Goal: Information Seeking & Learning: Learn about a topic

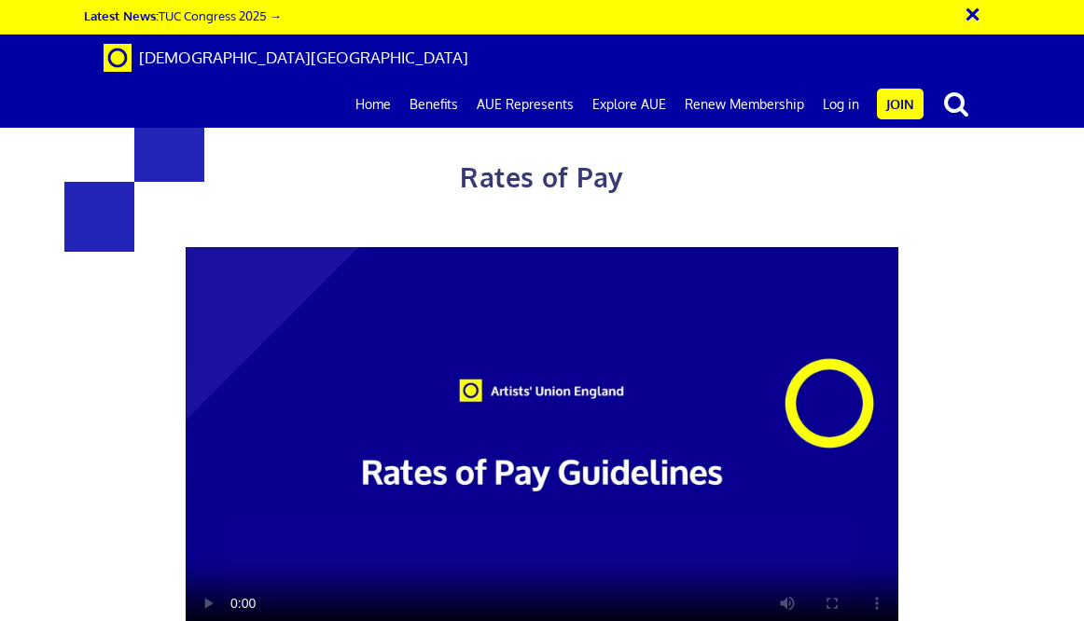
scroll to position [423, 0]
drag, startPoint x: 444, startPoint y: 329, endPoint x: 444, endPoint y: 419, distance: 89.5
click at [444, 419] on div "Rates of Pay This page is designed to help artists and their employers to deter…" at bounding box center [543, 546] width 742 height 943
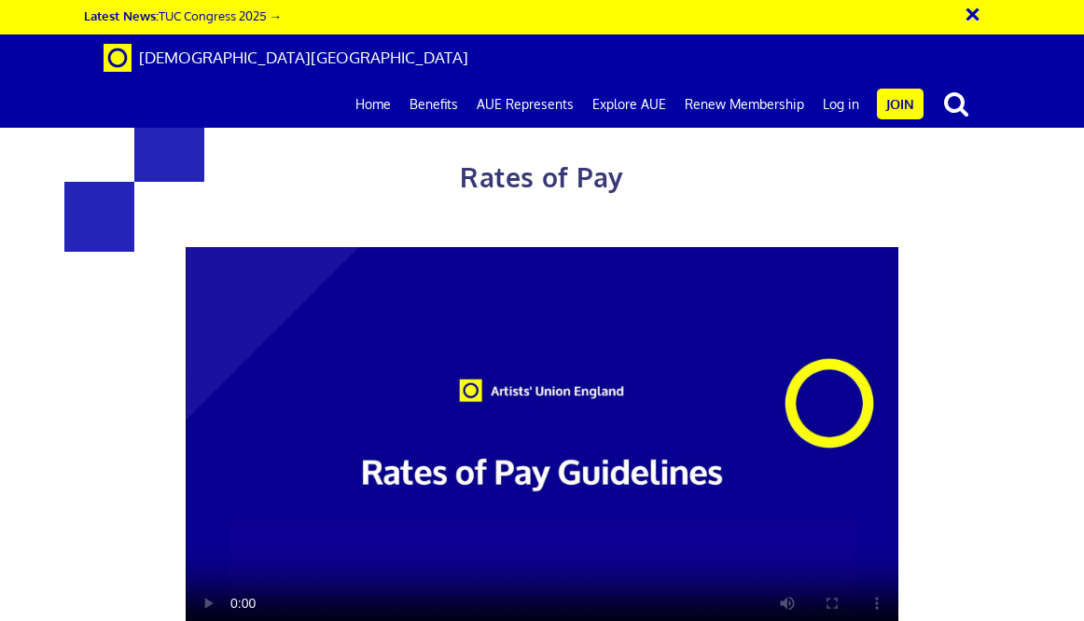
drag, startPoint x: 440, startPoint y: 379, endPoint x: 492, endPoint y: 455, distance: 92.1
drag, startPoint x: 594, startPoint y: 451, endPoint x: 420, endPoint y: 389, distance: 185.0
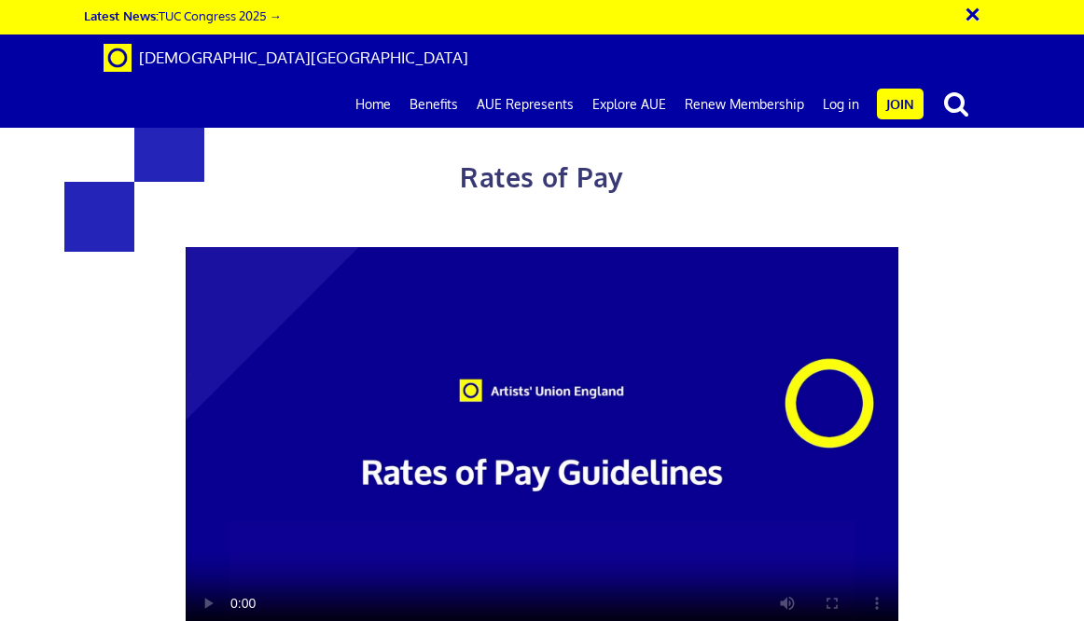
drag, startPoint x: 420, startPoint y: 389, endPoint x: 471, endPoint y: 449, distance: 78.7
drag, startPoint x: 529, startPoint y: 445, endPoint x: 446, endPoint y: 381, distance: 104.5
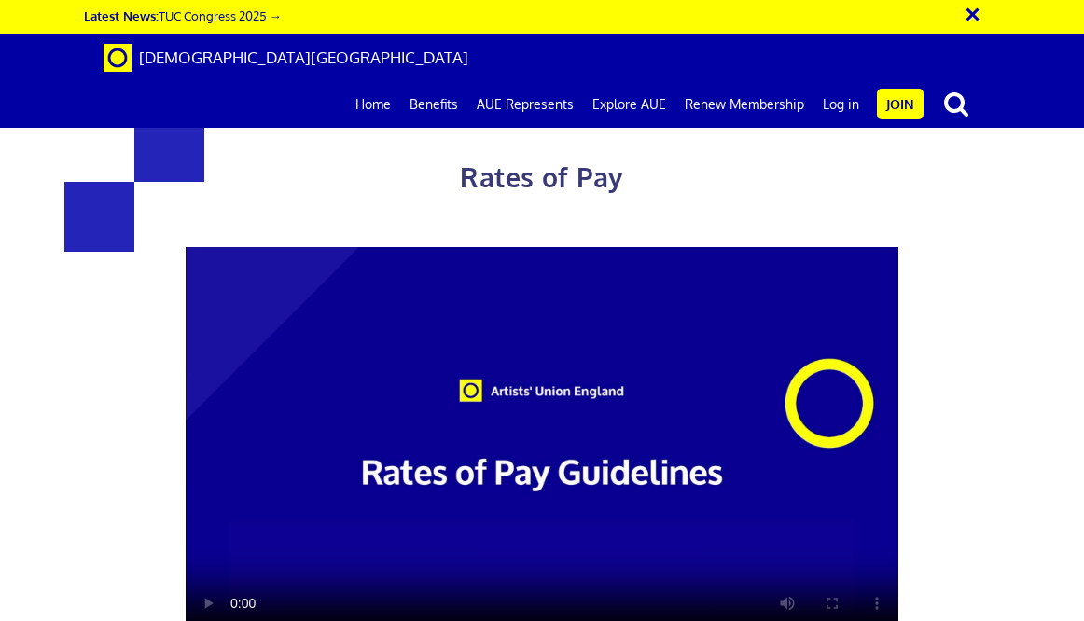
drag, startPoint x: 446, startPoint y: 381, endPoint x: 520, endPoint y: 448, distance: 99.8
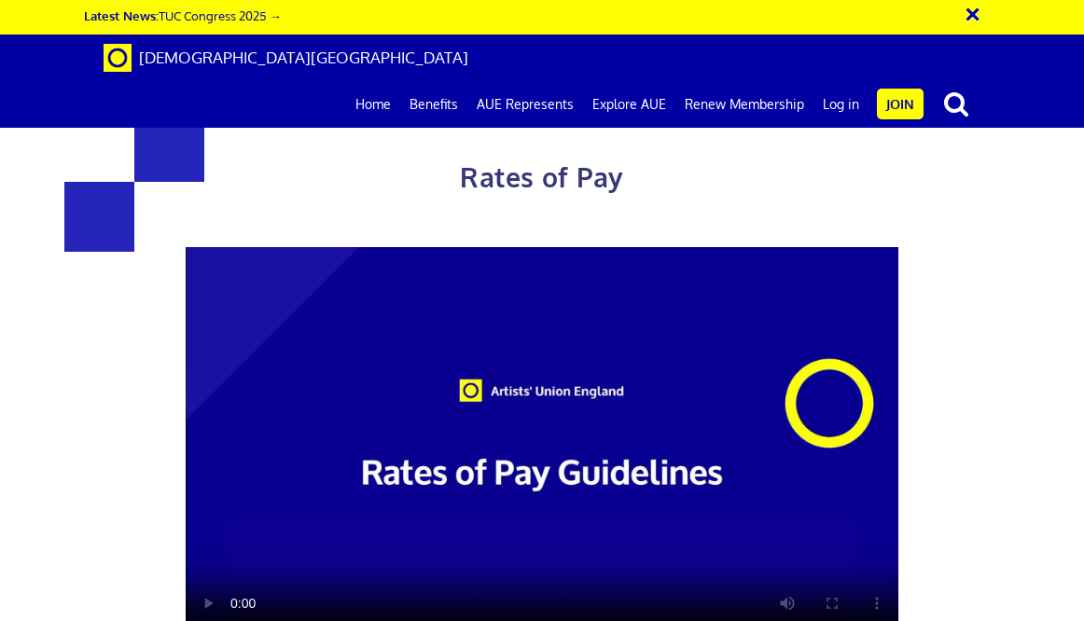
drag, startPoint x: 527, startPoint y: 448, endPoint x: 429, endPoint y: 369, distance: 125.4
drag, startPoint x: 429, startPoint y: 369, endPoint x: 499, endPoint y: 448, distance: 105.0
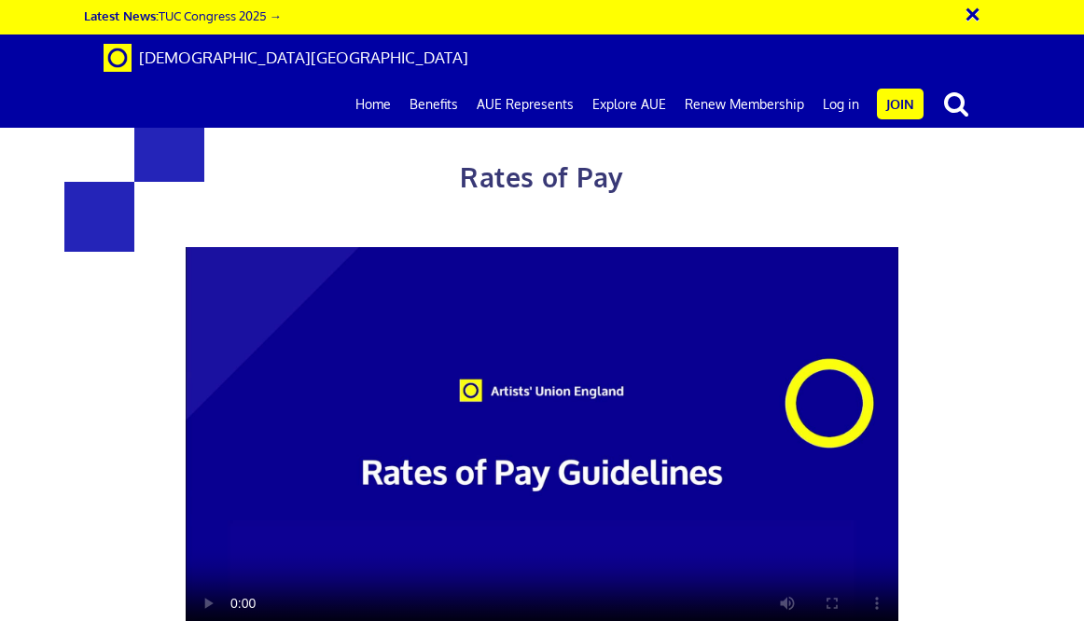
drag, startPoint x: 528, startPoint y: 448, endPoint x: 449, endPoint y: 395, distance: 95.5
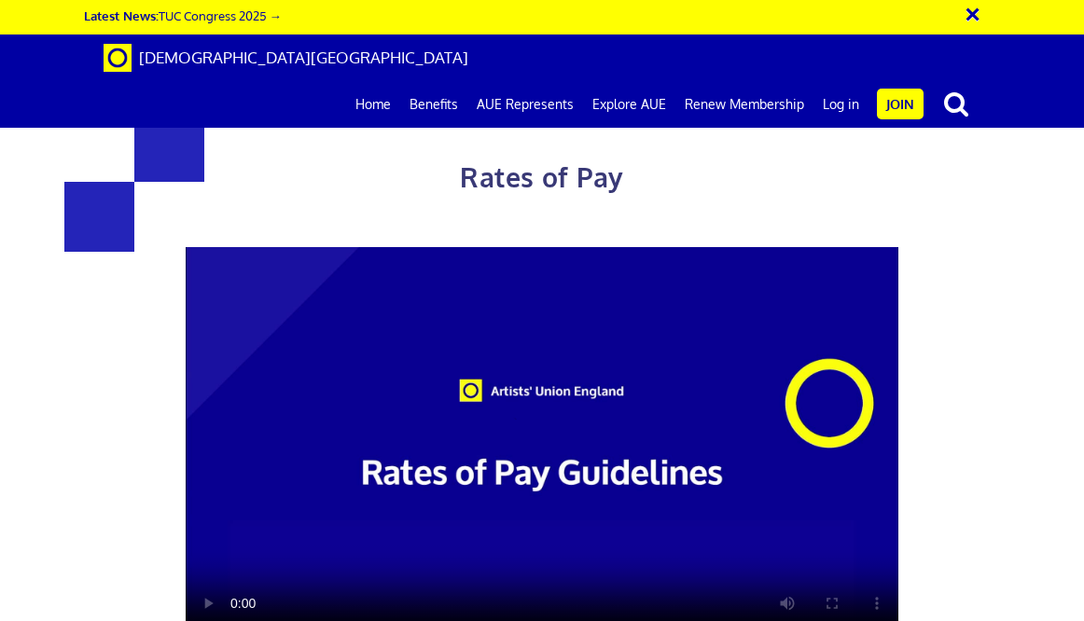
drag, startPoint x: 470, startPoint y: 301, endPoint x: 475, endPoint y: 338, distance: 36.7
drag, startPoint x: 576, startPoint y: 321, endPoint x: 426, endPoint y: 274, distance: 157.3
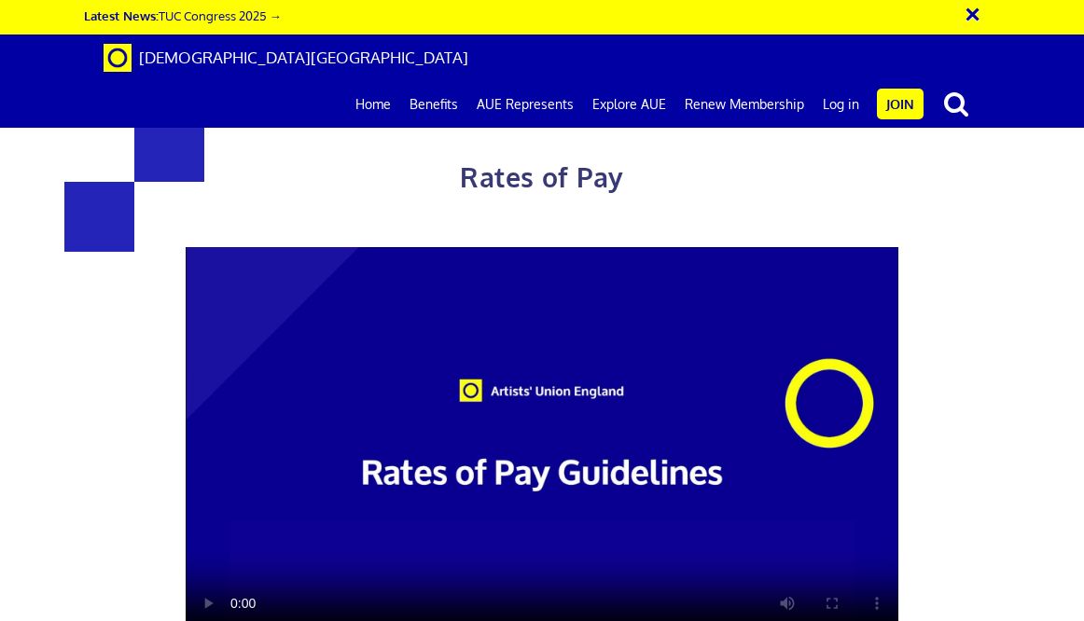
drag, startPoint x: 426, startPoint y: 274, endPoint x: 520, endPoint y: 305, distance: 98.2
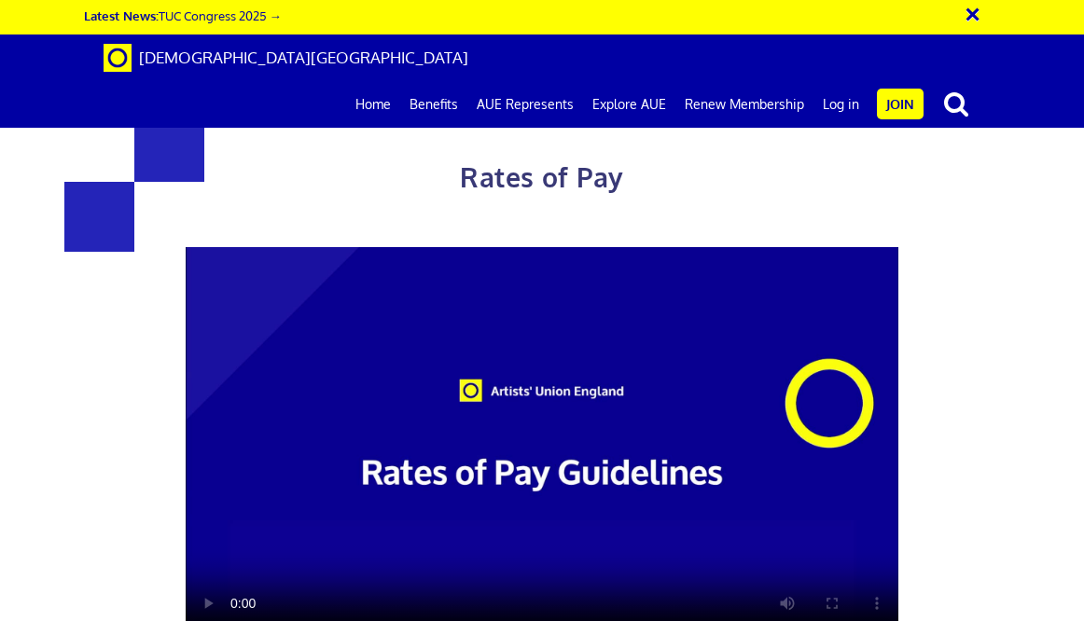
drag, startPoint x: 569, startPoint y: 378, endPoint x: 429, endPoint y: 325, distance: 149.7
drag, startPoint x: 429, startPoint y: 325, endPoint x: 581, endPoint y: 393, distance: 166.6
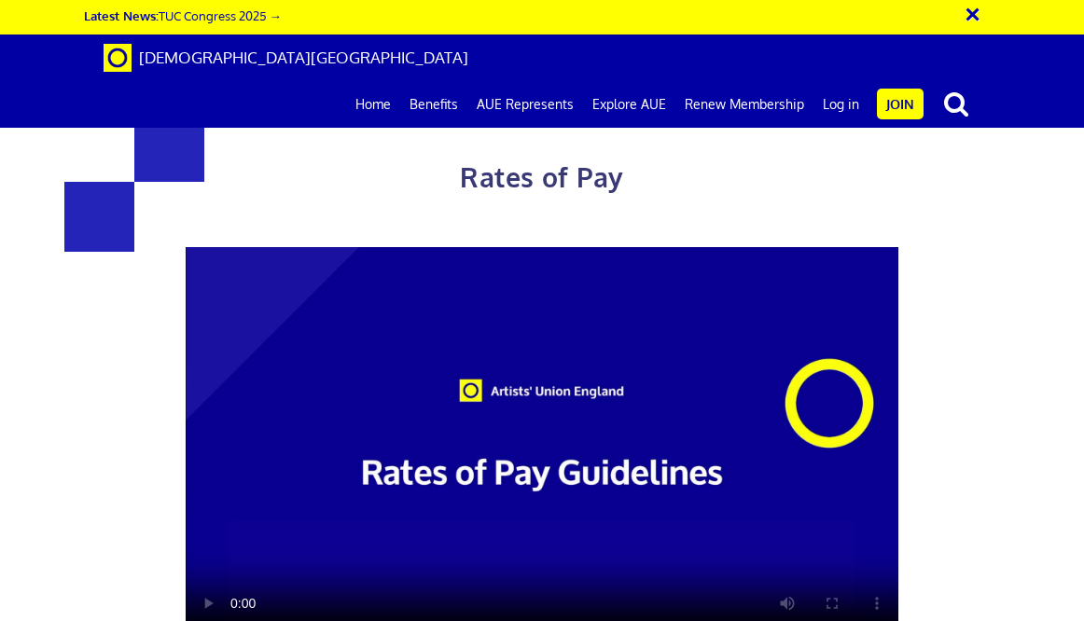
drag, startPoint x: 581, startPoint y: 378, endPoint x: 410, endPoint y: 309, distance: 184.1
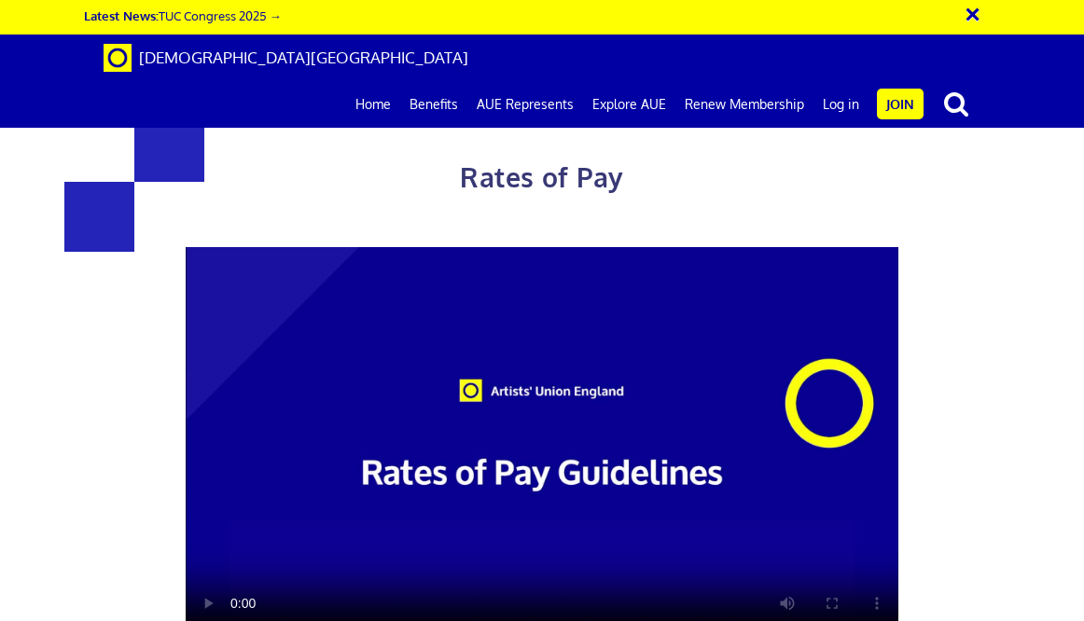
scroll to position [2248, 0]
drag, startPoint x: 616, startPoint y: 246, endPoint x: 389, endPoint y: 194, distance: 232.6
drag, startPoint x: 389, startPoint y: 194, endPoint x: 568, endPoint y: 230, distance: 182.7
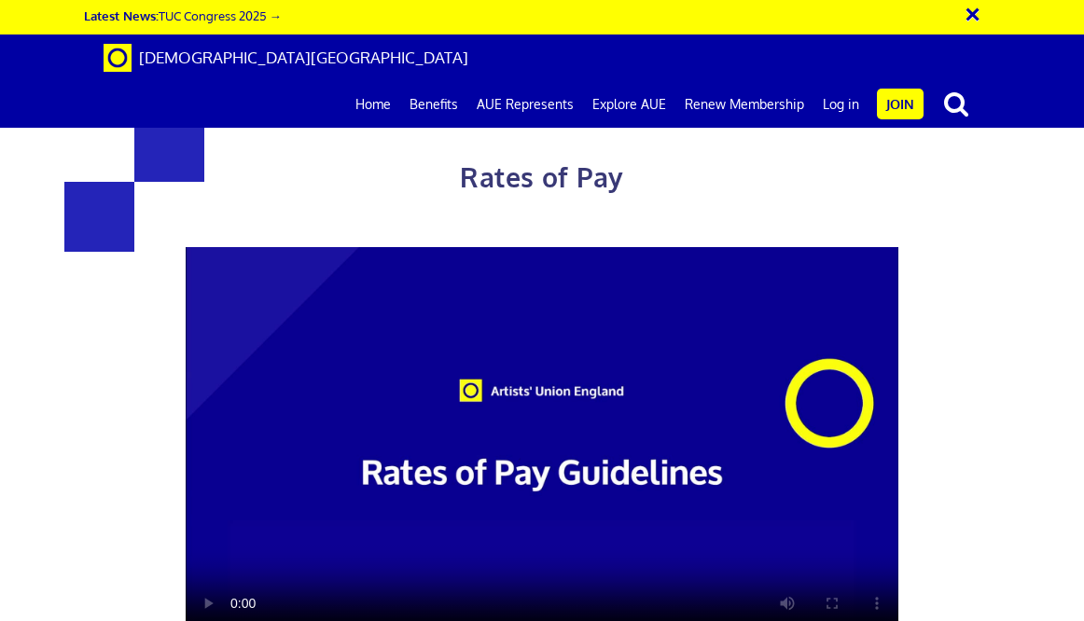
drag, startPoint x: 632, startPoint y: 233, endPoint x: 423, endPoint y: 180, distance: 216.5
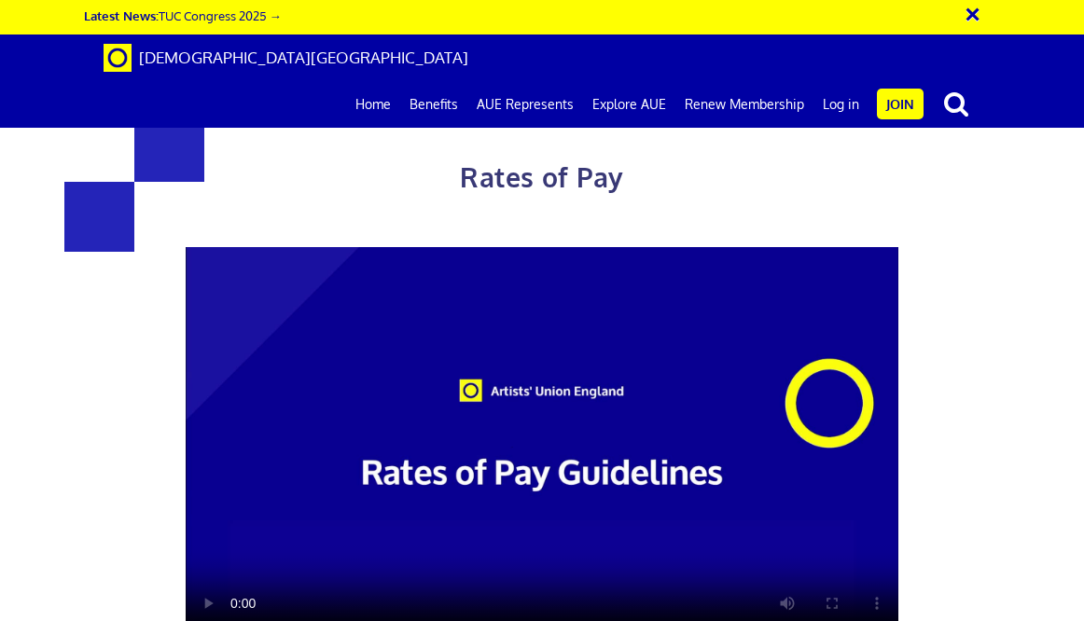
scroll to position [2014, 0]
drag, startPoint x: 472, startPoint y: 279, endPoint x: 402, endPoint y: 214, distance: 95.7
drag, startPoint x: 402, startPoint y: 214, endPoint x: 494, endPoint y: 252, distance: 99.9
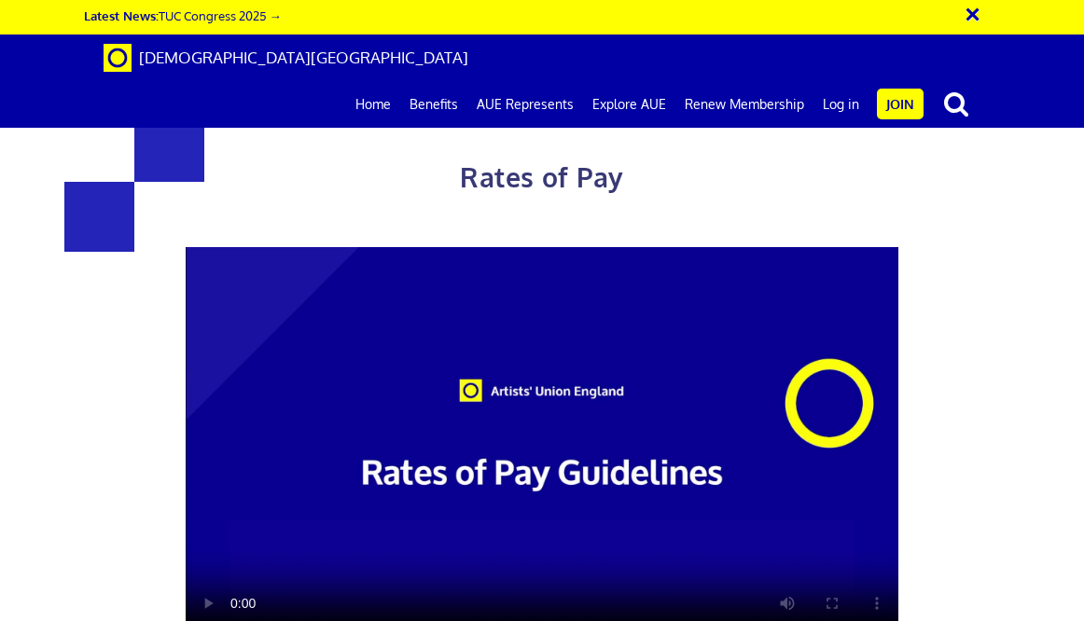
drag, startPoint x: 494, startPoint y: 272, endPoint x: 449, endPoint y: 232, distance: 60.8
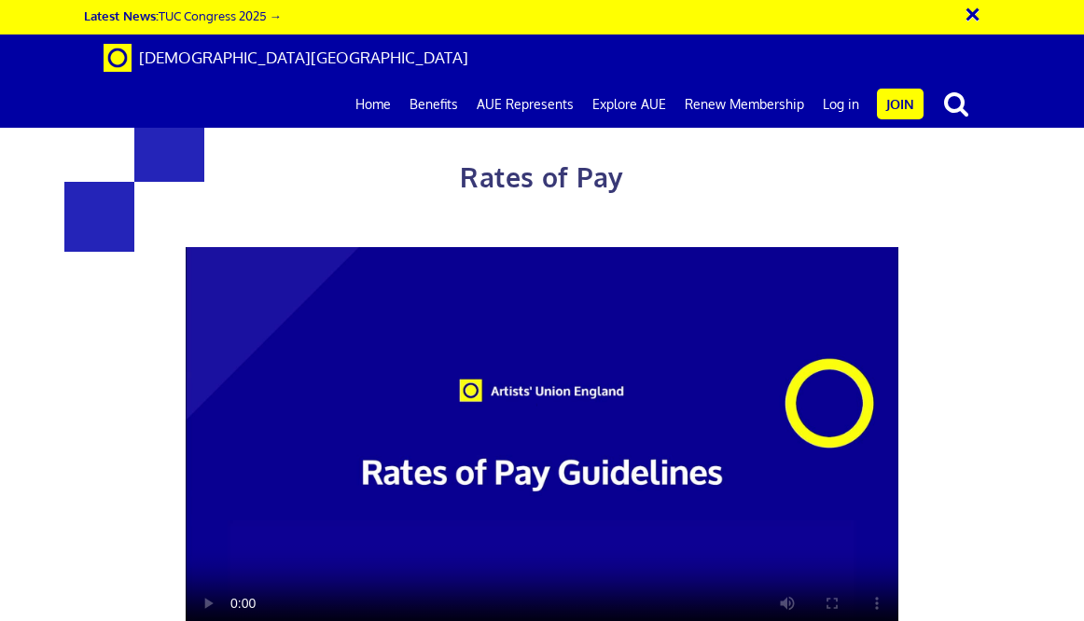
scroll to position [944, 0]
